Goal: Task Accomplishment & Management: Use online tool/utility

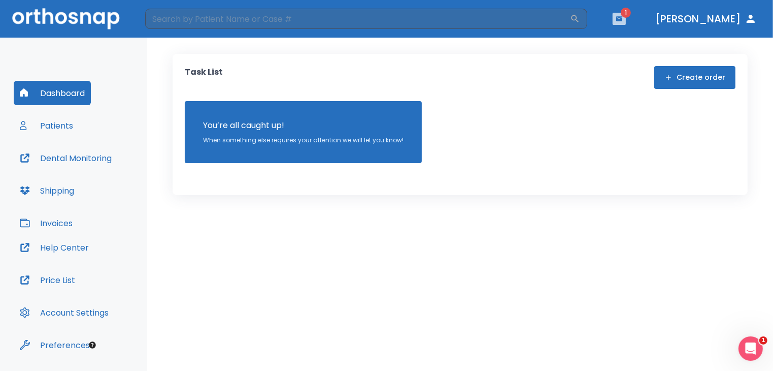
click at [623, 22] on icon "button" at bounding box center [619, 18] width 7 height 7
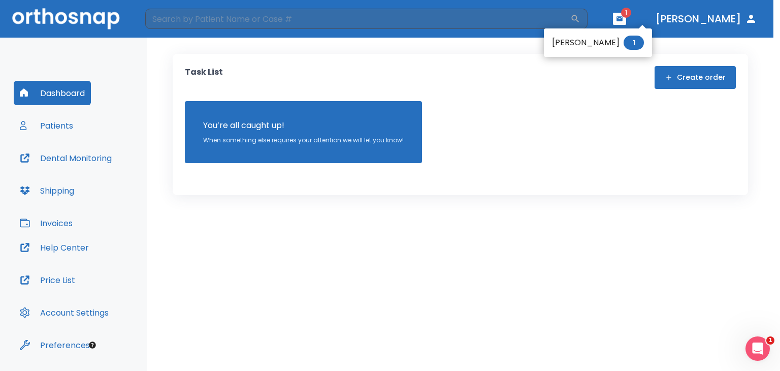
click at [63, 123] on div at bounding box center [390, 185] width 780 height 371
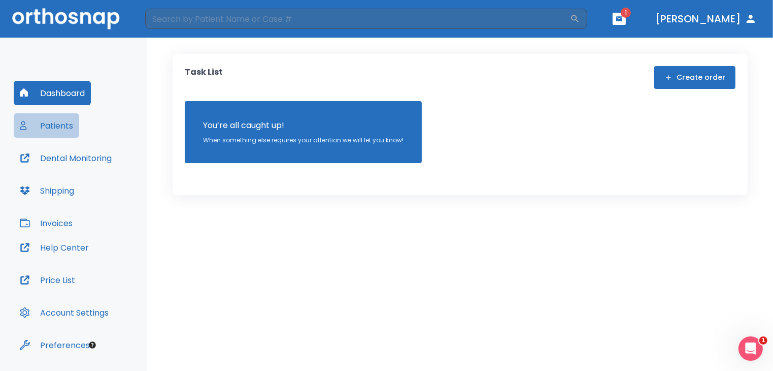
click at [49, 125] on button "Patients" at bounding box center [46, 125] width 65 height 24
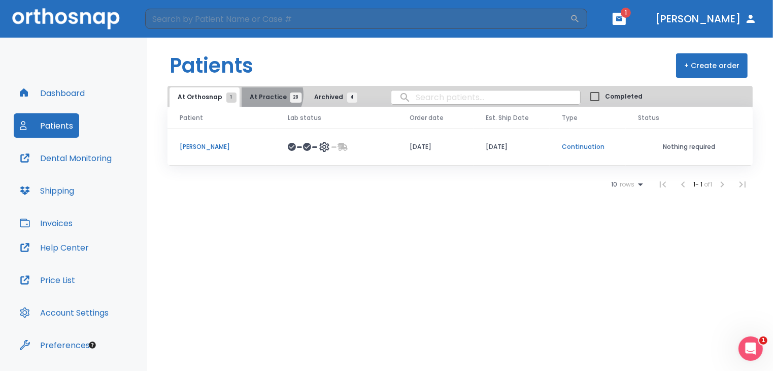
click at [266, 94] on span "At Practice 28" at bounding box center [273, 96] width 46 height 9
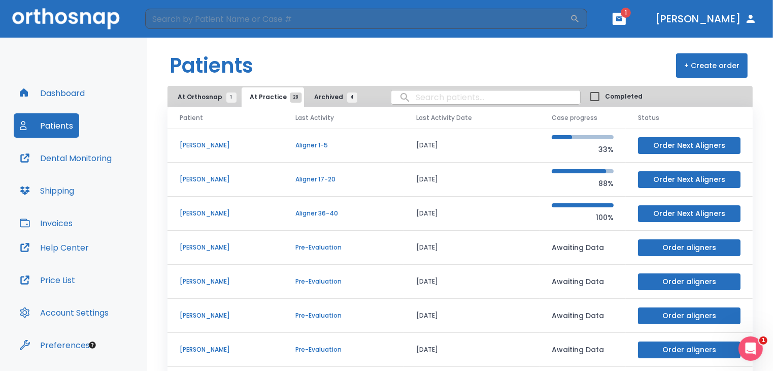
click at [199, 211] on p "[PERSON_NAME]" at bounding box center [225, 213] width 91 height 9
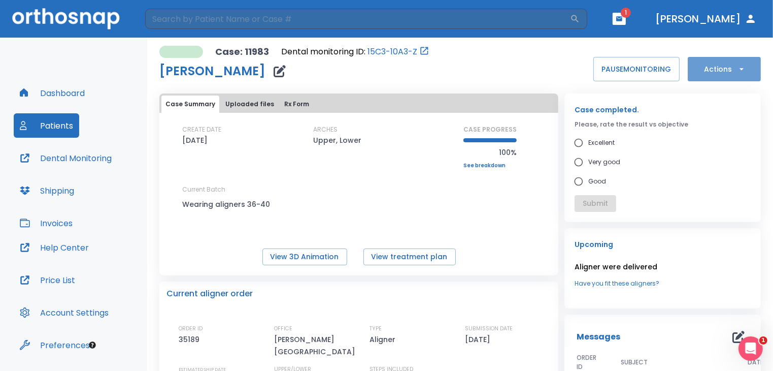
click at [733, 63] on button "Actions" at bounding box center [724, 69] width 73 height 24
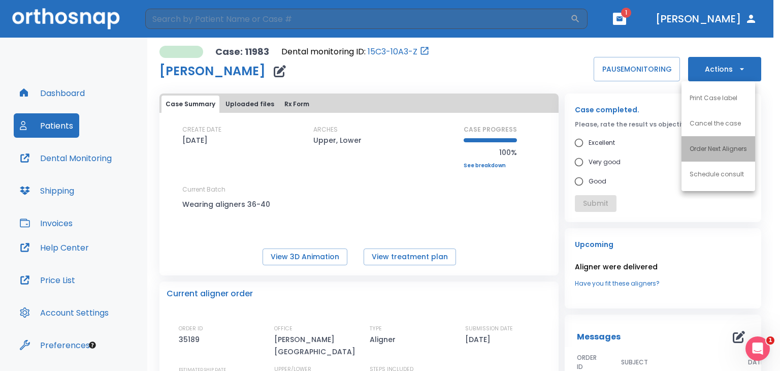
click at [719, 147] on p "Order Next Aligners" at bounding box center [717, 148] width 57 height 9
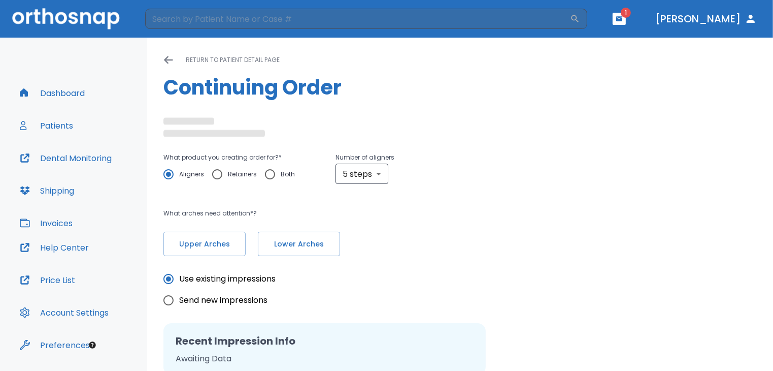
radio input "false"
radio input "true"
